Goal: Transaction & Acquisition: Download file/media

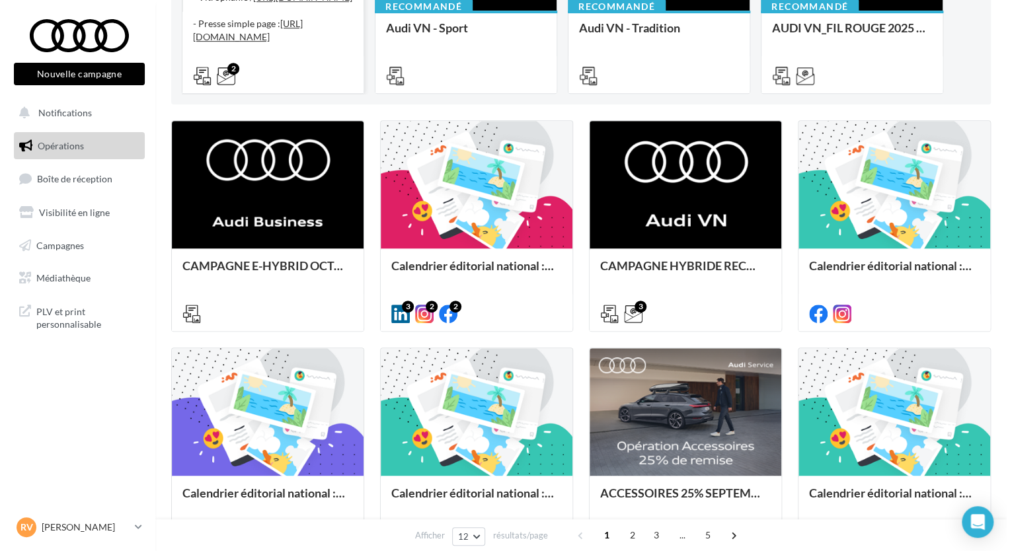
scroll to position [264, 0]
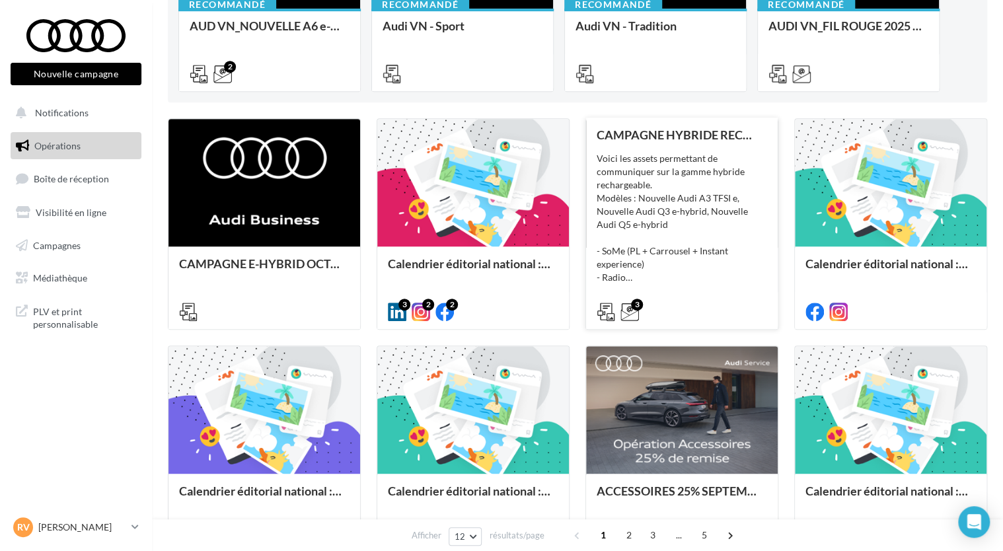
click at [654, 230] on div "Voici les assets permettant de communiquer sur la gamme hybride rechargeable. M…" at bounding box center [682, 218] width 171 height 132
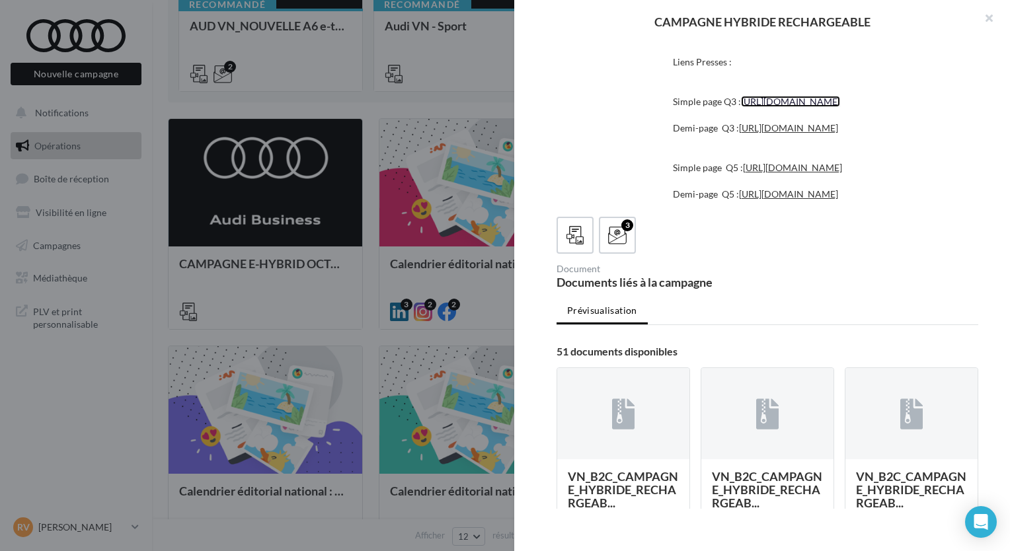
click at [741, 107] on link "[URL][DOMAIN_NAME]" at bounding box center [790, 101] width 99 height 11
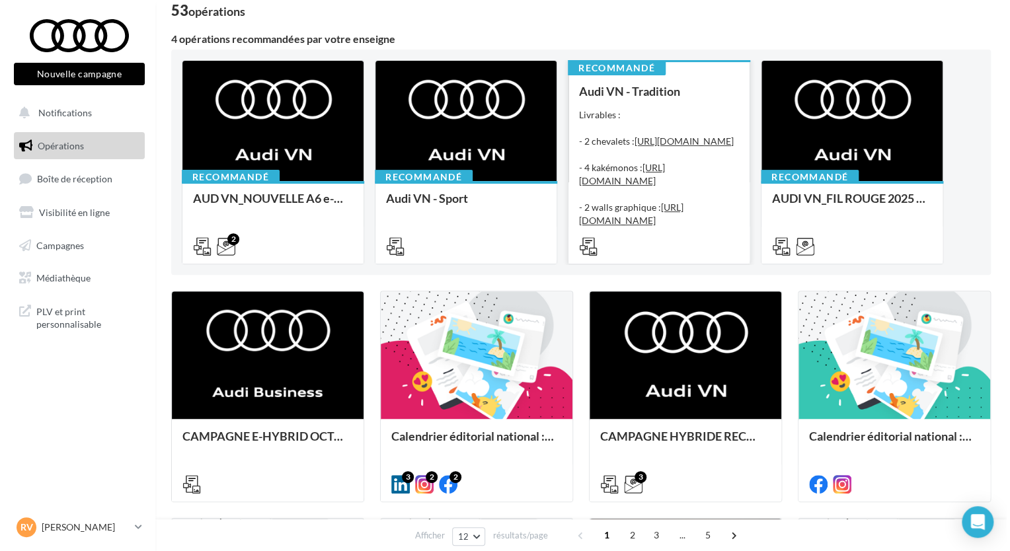
scroll to position [397, 0]
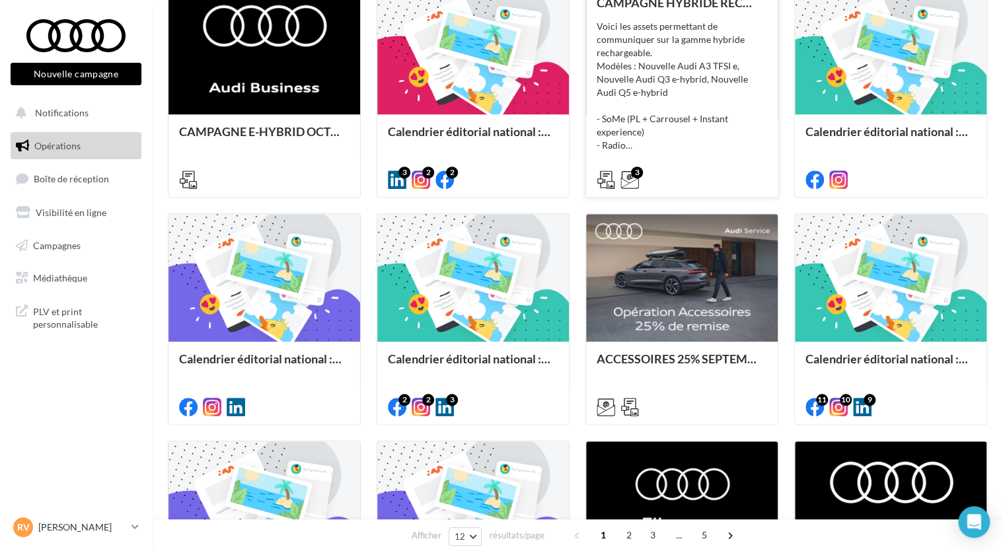
click at [675, 137] on div "Voici les assets permettant de communiquer sur la gamme hybride rechargeable. M…" at bounding box center [682, 86] width 171 height 132
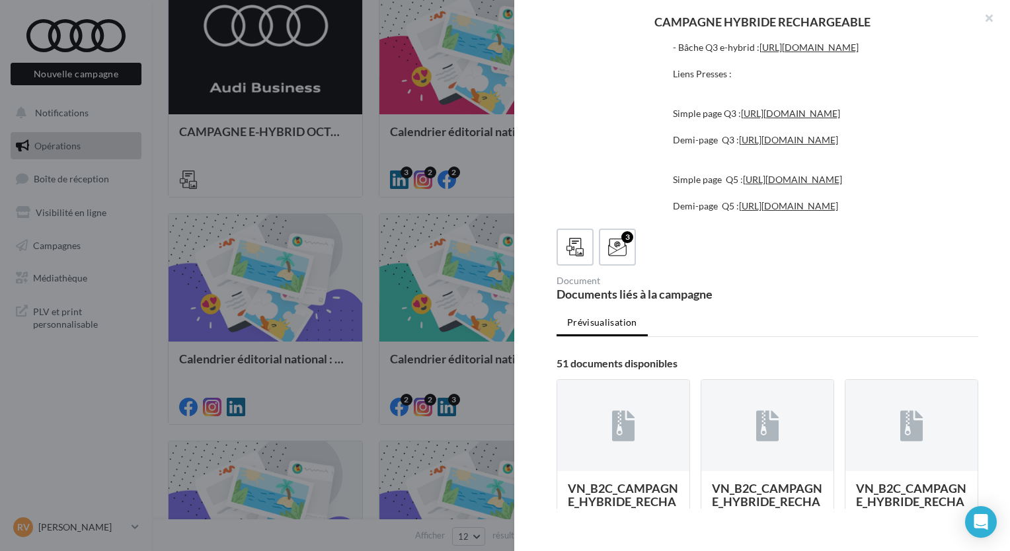
scroll to position [132, 0]
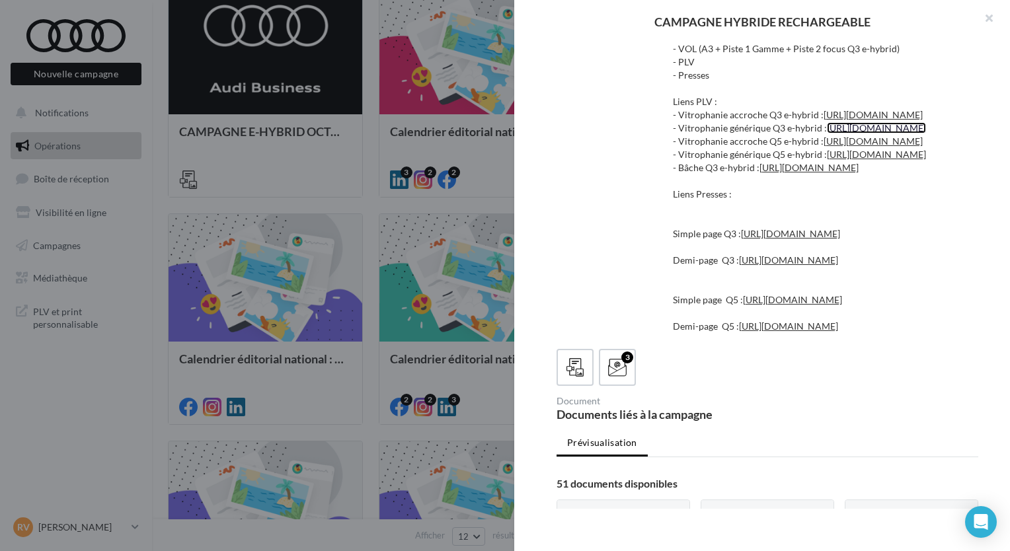
click at [847, 133] on link "[URL][DOMAIN_NAME]" at bounding box center [876, 127] width 99 height 11
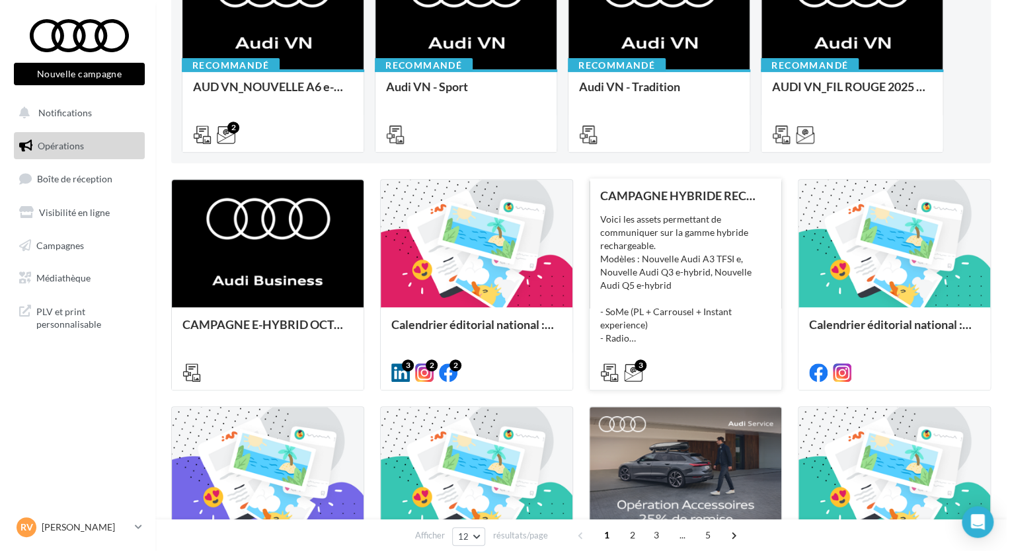
scroll to position [198, 0]
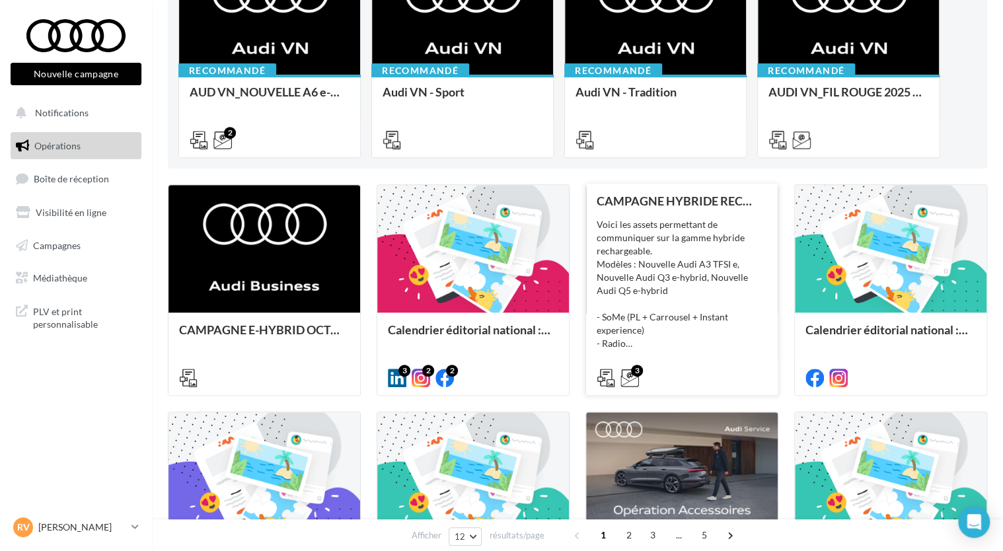
click at [677, 225] on div "Voici les assets permettant de communiquer sur la gamme hybride rechargeable. M…" at bounding box center [682, 284] width 171 height 132
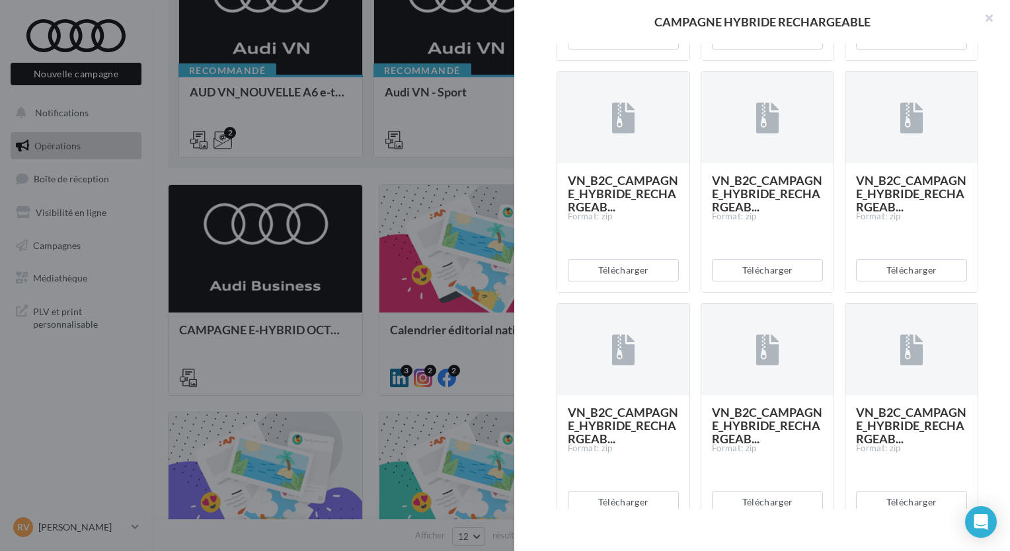
scroll to position [1057, 0]
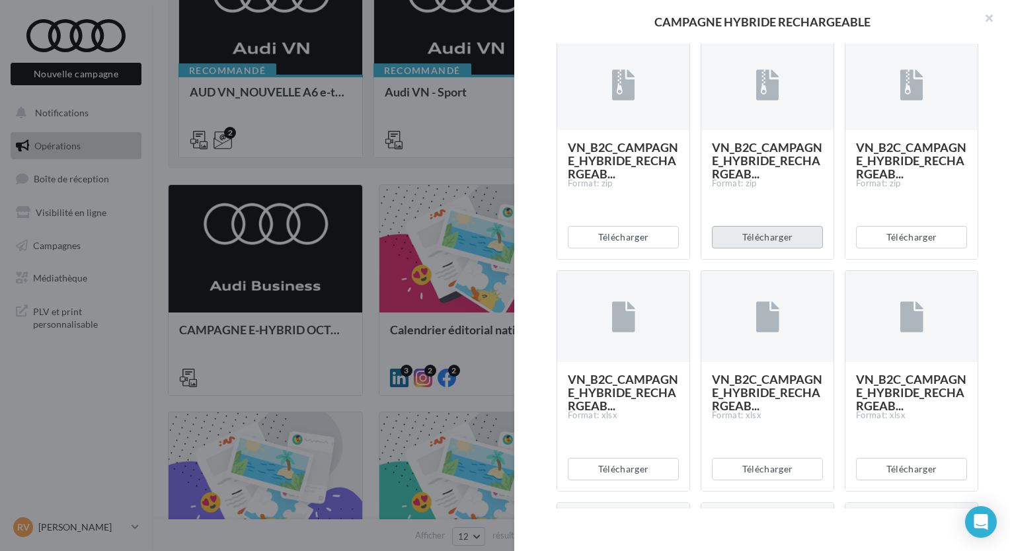
click at [743, 248] on button "Télécharger" at bounding box center [767, 237] width 111 height 22
click at [620, 132] on div at bounding box center [623, 85] width 132 height 93
click at [623, 17] on button "Télécharger" at bounding box center [623, 5] width 111 height 22
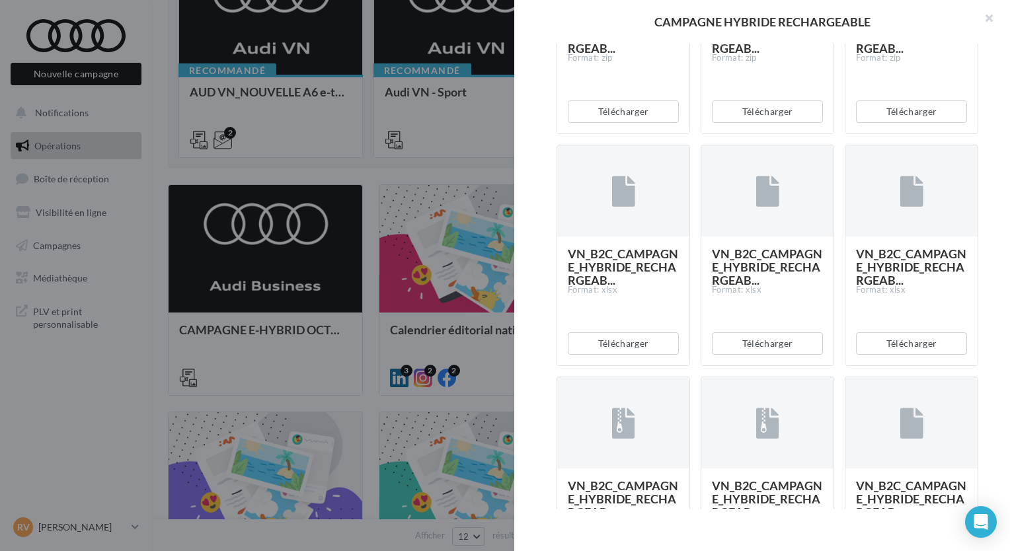
scroll to position [1322, 0]
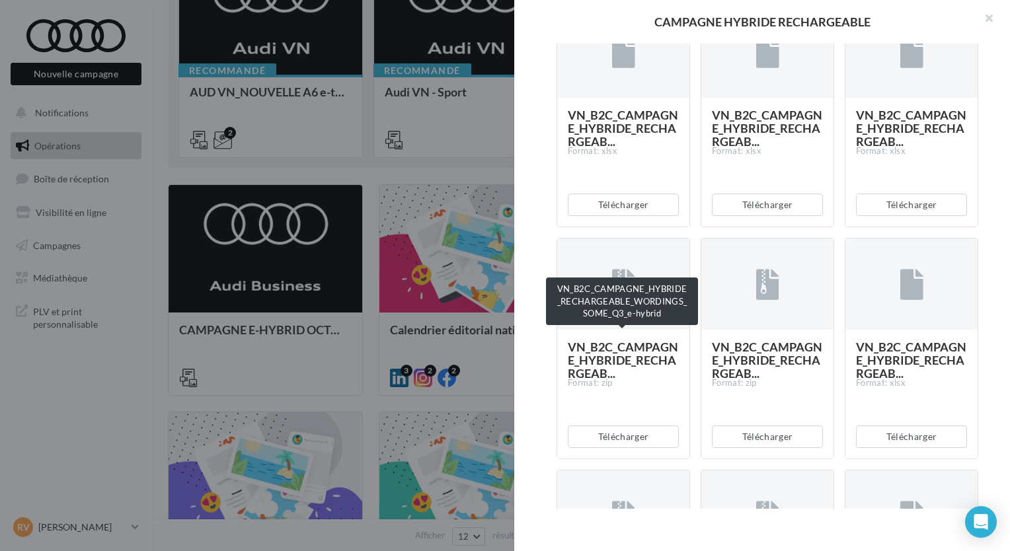
click at [621, 149] on span "VN_B2C_CAMPAGNE_HYBRIDE_RECHARGEAB..." at bounding box center [623, 128] width 110 height 41
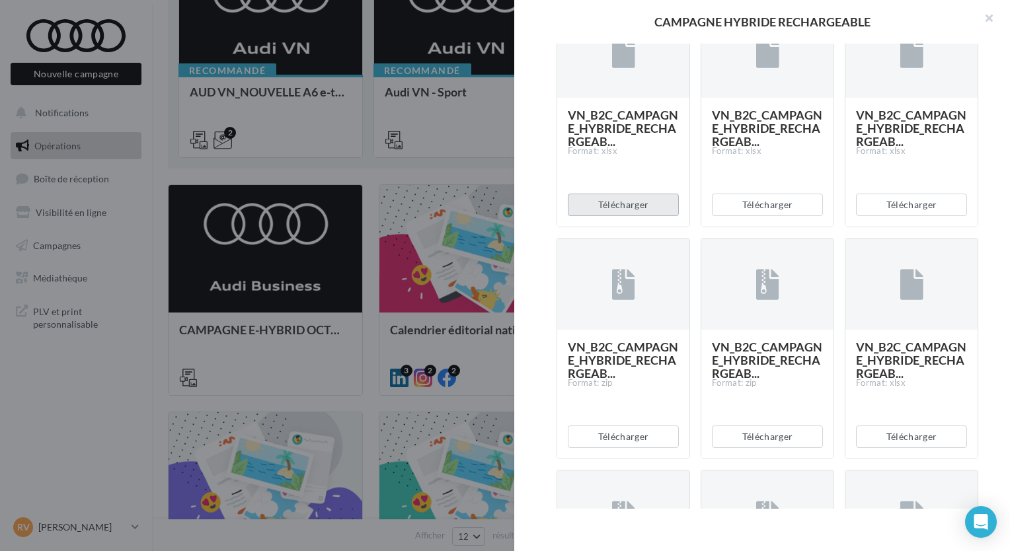
click at [593, 216] on button "Télécharger" at bounding box center [623, 205] width 111 height 22
click at [525, 239] on div "Description Voici les assets permettant de communiquer sur la gamme hybride rec…" at bounding box center [767, 276] width 506 height 465
click at [728, 216] on button "Télécharger" at bounding box center [767, 205] width 111 height 22
click at [1005, 232] on div "Description Voici les assets permettant de communiquer sur la gamme hybride rec…" at bounding box center [767, 276] width 506 height 465
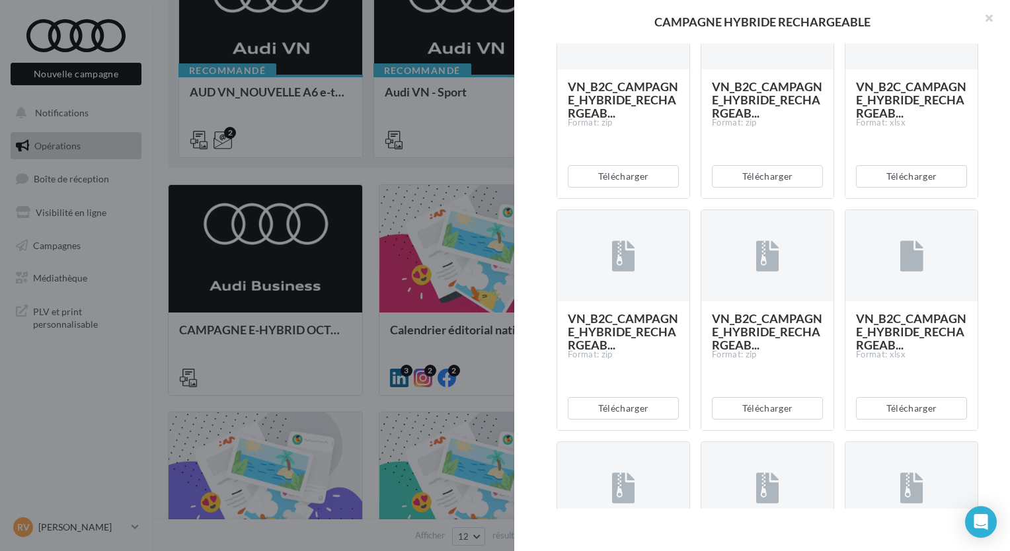
scroll to position [1850, 0]
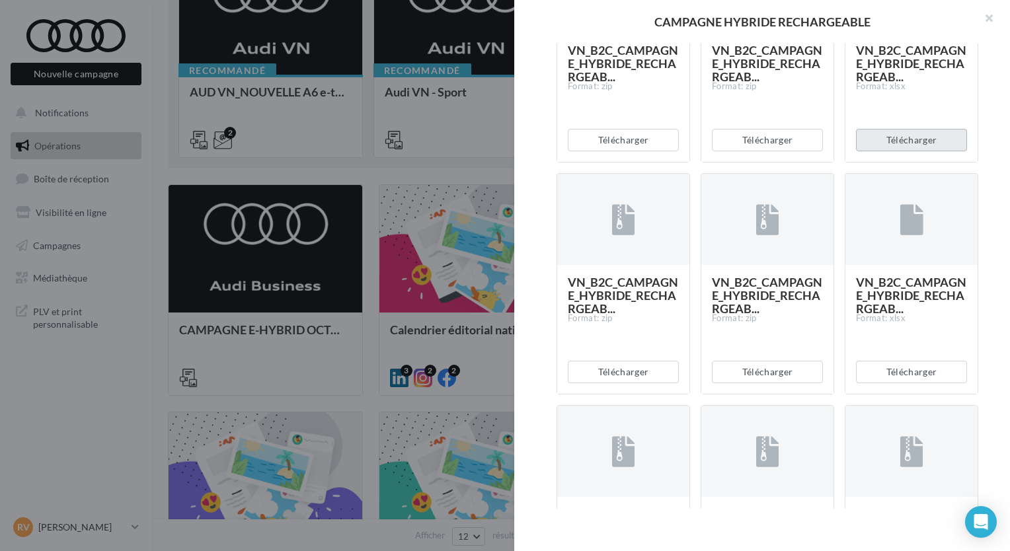
click at [872, 151] on button "Télécharger" at bounding box center [911, 140] width 111 height 22
click at [988, 128] on div "Description Voici les assets permettant de communiquer sur la gamme hybride rec…" at bounding box center [767, 276] width 506 height 465
click at [752, 151] on button "Télécharger" at bounding box center [767, 140] width 111 height 22
click at [531, 383] on div "Description Voici les assets permettant de communiquer sur la gamme hybride rec…" at bounding box center [767, 276] width 506 height 465
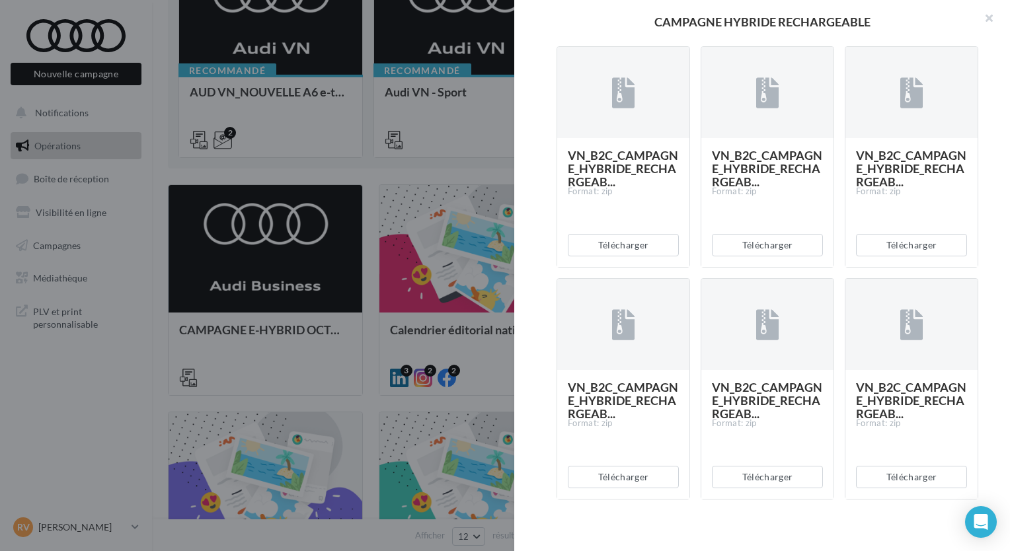
scroll to position [2776, 0]
